Goal: Complete application form

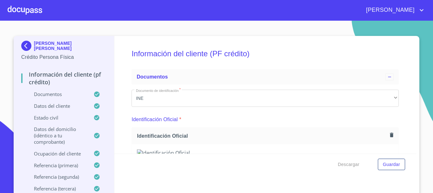
scroll to position [203, 0]
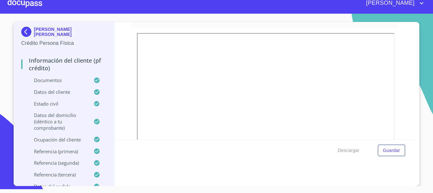
click at [24, 4] on div at bounding box center [25, 3] width 35 height 20
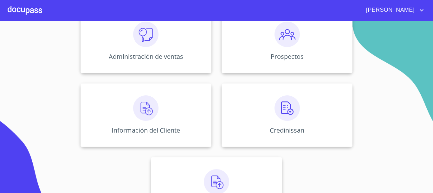
scroll to position [126, 0]
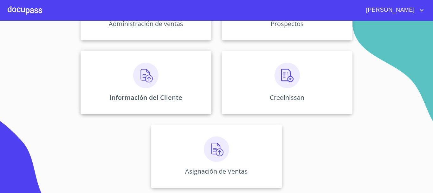
click at [140, 85] on img at bounding box center [145, 74] width 25 height 25
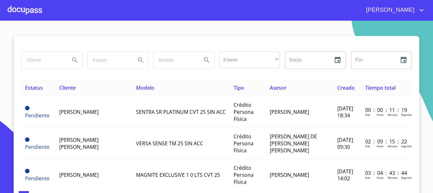
click at [43, 55] on input "search" at bounding box center [43, 59] width 43 height 17
type input "[PERSON_NAME]"
click at [73, 57] on icon "Search" at bounding box center [75, 60] width 8 height 8
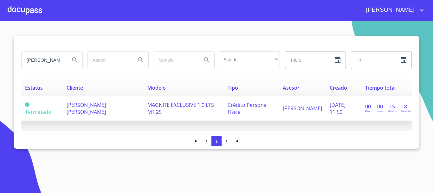
click at [81, 112] on span "[PERSON_NAME] [PERSON_NAME]" at bounding box center [86, 108] width 39 height 14
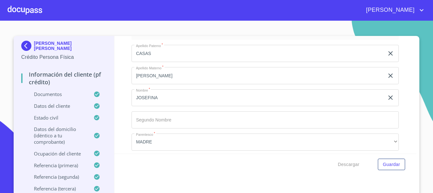
scroll to position [3851, 0]
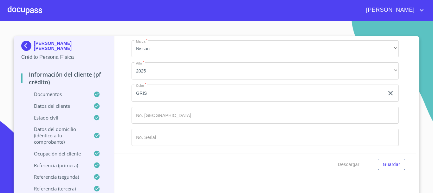
click at [164, 137] on input "Documento de identificación   *" at bounding box center [265, 136] width 267 height 17
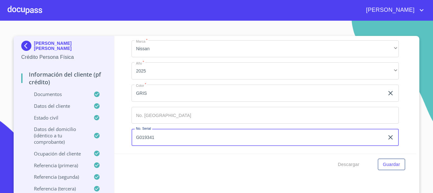
scroll to position [7, 0]
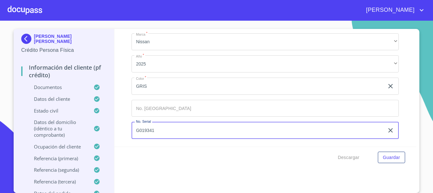
type input "G019341"
click at [160, 112] on input "Documento de identificación   *" at bounding box center [265, 108] width 267 height 17
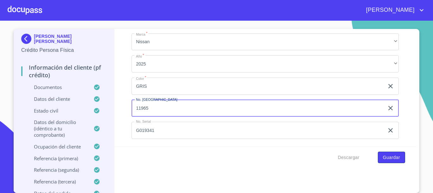
type input "11965"
click at [390, 156] on span "Guardar" at bounding box center [391, 157] width 17 height 8
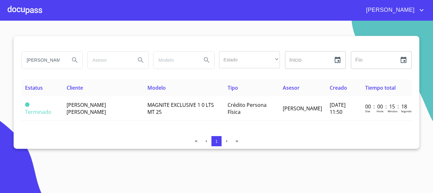
click at [34, 14] on div at bounding box center [25, 10] width 35 height 20
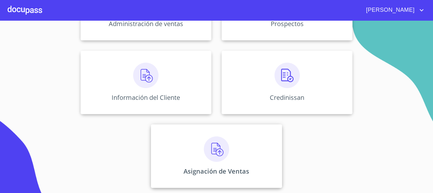
scroll to position [126, 0]
click at [204, 158] on img at bounding box center [216, 148] width 25 height 25
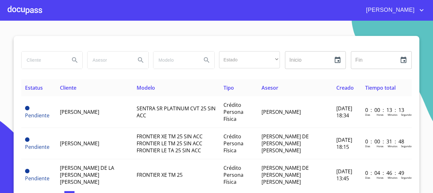
click at [39, 63] on input "search" at bounding box center [43, 59] width 43 height 17
type input "[PERSON_NAME] [PERSON_NAME]"
click at [73, 61] on icon "Search" at bounding box center [74, 59] width 5 height 5
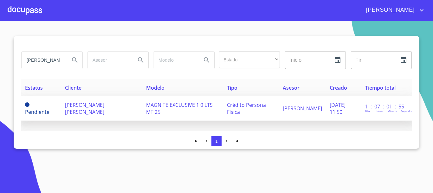
click at [76, 113] on span "[PERSON_NAME] [PERSON_NAME]" at bounding box center [84, 108] width 39 height 14
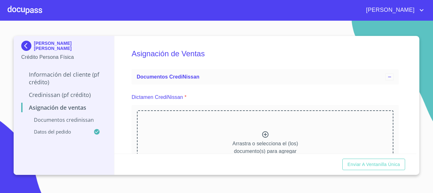
click at [262, 134] on icon at bounding box center [266, 134] width 8 height 8
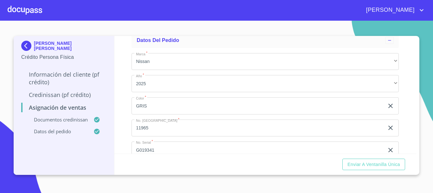
scroll to position [206, 0]
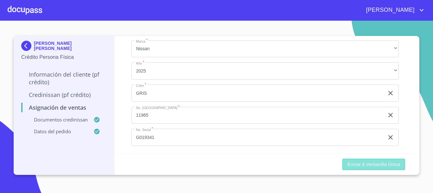
click at [380, 163] on span "Enviar a Ventanilla única" at bounding box center [374, 164] width 53 height 8
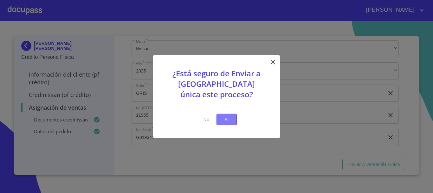
click at [219, 120] on button "Si" at bounding box center [227, 119] width 20 height 12
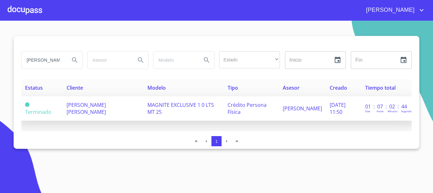
click at [64, 103] on td "[PERSON_NAME] [PERSON_NAME]" at bounding box center [103, 108] width 81 height 24
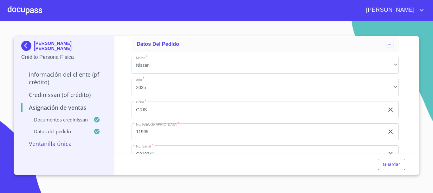
scroll to position [206, 0]
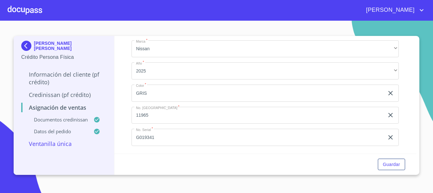
click at [24, 7] on div at bounding box center [25, 10] width 35 height 20
